Goal: Information Seeking & Learning: Understand process/instructions

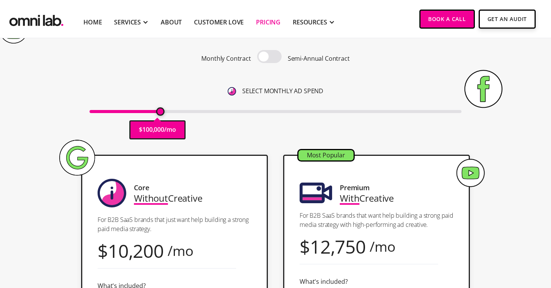
type input "100000"
click at [160, 110] on input "range" at bounding box center [275, 111] width 372 height 3
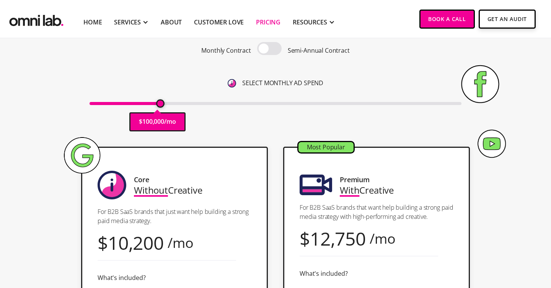
scroll to position [86, 0]
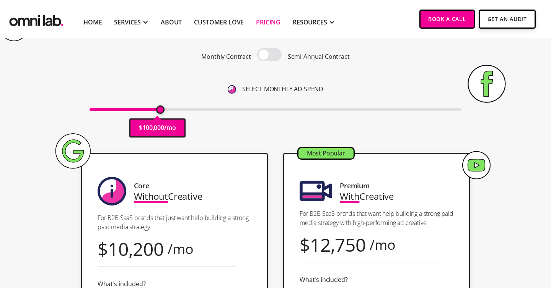
click at [271, 57] on span at bounding box center [269, 54] width 24 height 13
click at [269, 55] on input "checkbox" at bounding box center [269, 55] width 0 height 0
click at [266, 56] on span at bounding box center [269, 54] width 24 height 13
click at [269, 55] on input "checkbox" at bounding box center [269, 55] width 0 height 0
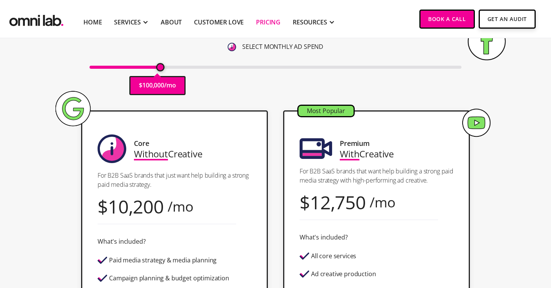
scroll to position [135, 0]
